Goal: Transaction & Acquisition: Subscribe to service/newsletter

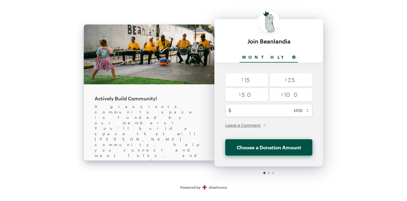
click at [269, 173] on div at bounding box center [269, 173] width 2 height 2
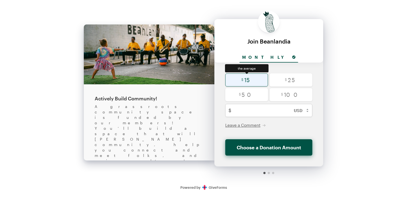
click at [254, 80] on input "radio" at bounding box center [246, 80] width 43 height 13
radio input "true"
type input "15"
checkbox input "false"
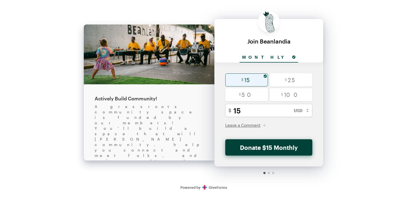
click at [279, 149] on button "Donate $15 Monthly" at bounding box center [268, 147] width 87 height 16
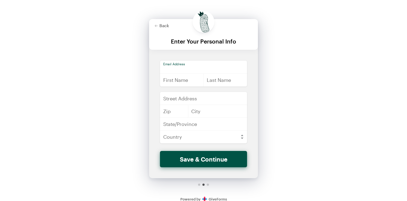
click at [194, 65] on input "email" at bounding box center [203, 67] width 87 height 13
type input "kruten8@gmail.com"
type input "Andrii"
type input "Kruten"
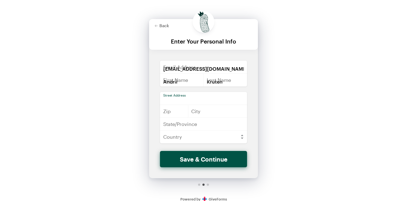
type input "Chervonoyi Kalyny avenue 58, apt. 318"
type input "79070"
type input "Lviv"
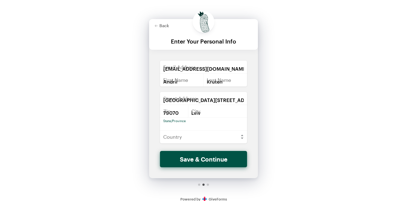
type input "Lviv Oblast"
select select "UA"
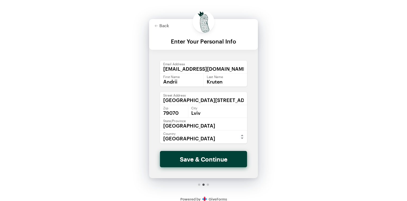
click at [217, 159] on button "Save & Continue" at bounding box center [203, 159] width 87 height 16
checkbox input "false"
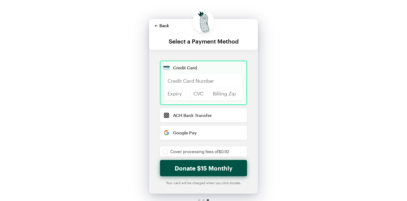
click at [162, 26] on button "Back" at bounding box center [162, 25] width 14 height 4
